Goal: Task Accomplishment & Management: Manage account settings

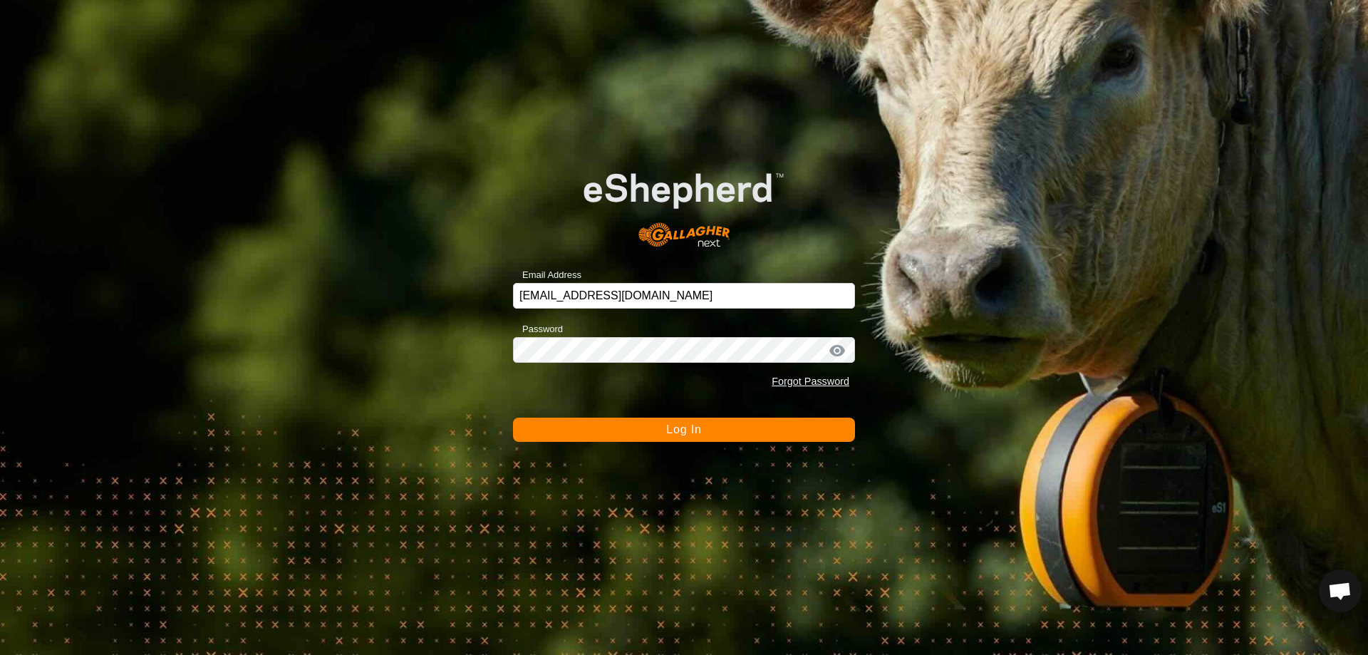
click at [670, 435] on span "Log In" at bounding box center [683, 429] width 35 height 12
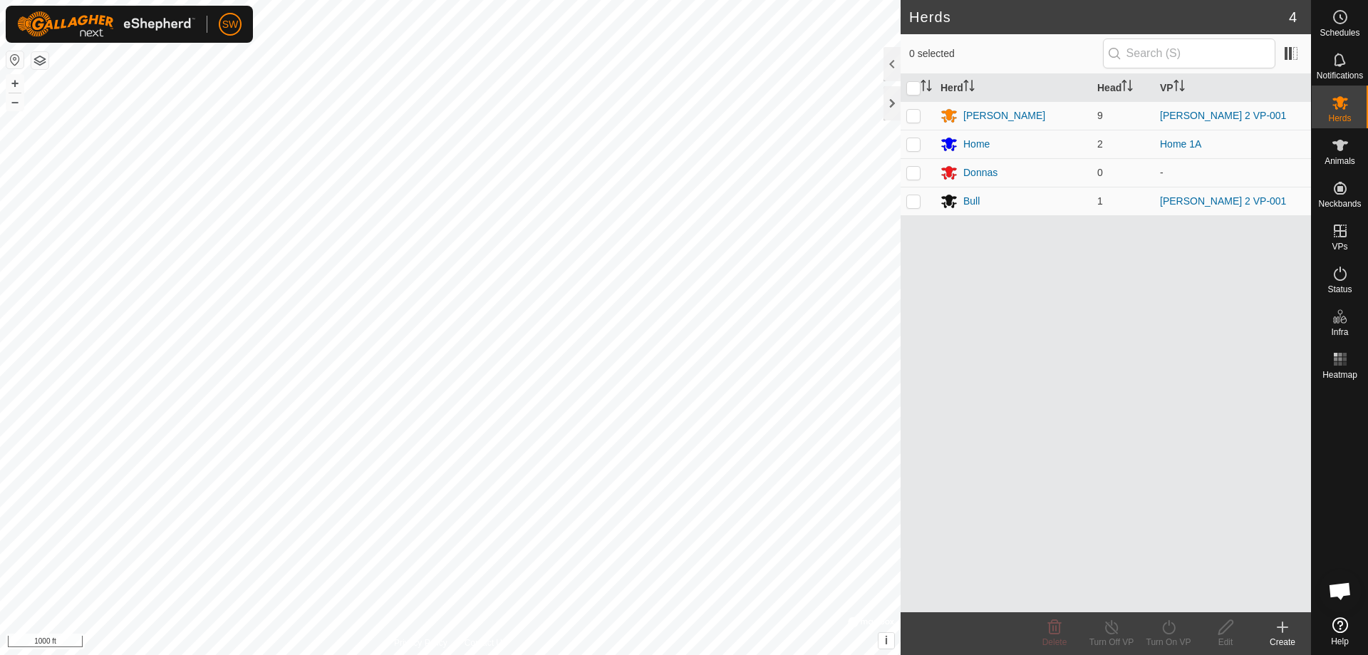
click at [697, 0] on html "SW Schedules Notifications Herds Animals Neckbands VPs Status Infra Heatmap Hel…" at bounding box center [684, 327] width 1368 height 655
click at [220, 23] on p-avatar "SW" at bounding box center [230, 24] width 23 height 23
click at [258, 109] on link "Logout" at bounding box center [295, 109] width 141 height 23
